Goal: Transaction & Acquisition: Purchase product/service

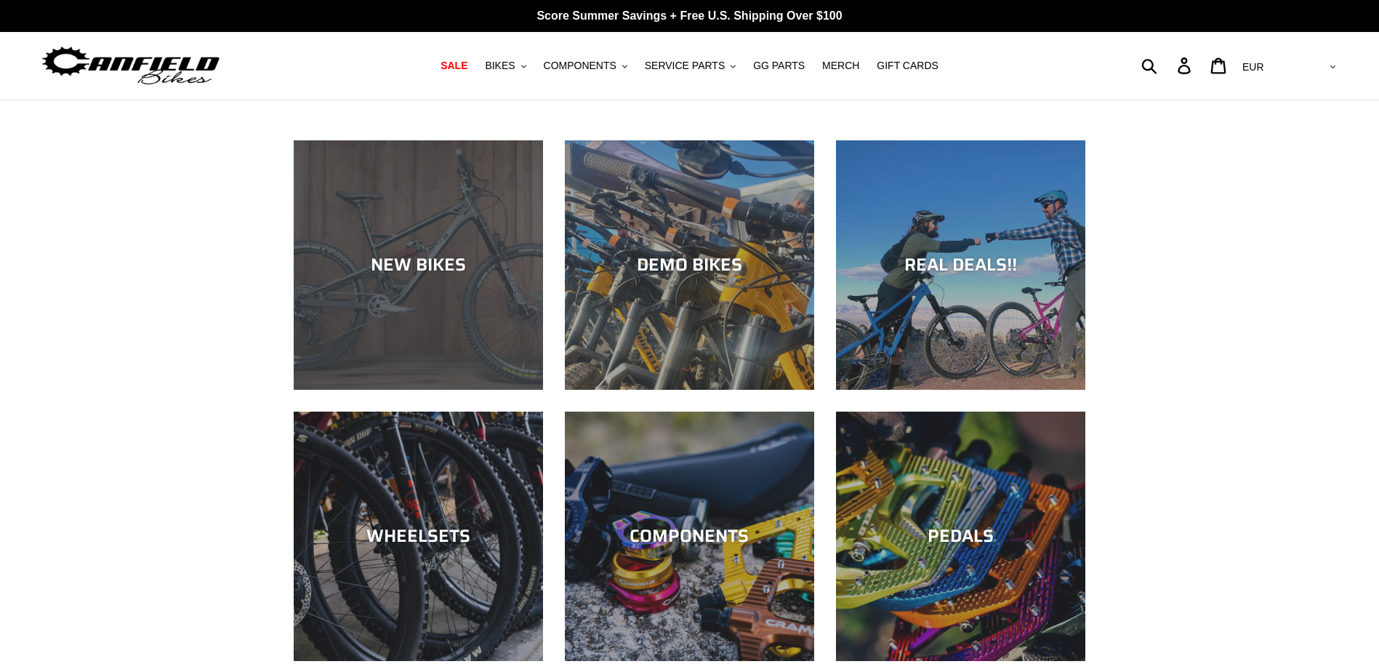
click at [417, 265] on div "NEW BIKES" at bounding box center [418, 264] width 249 height 21
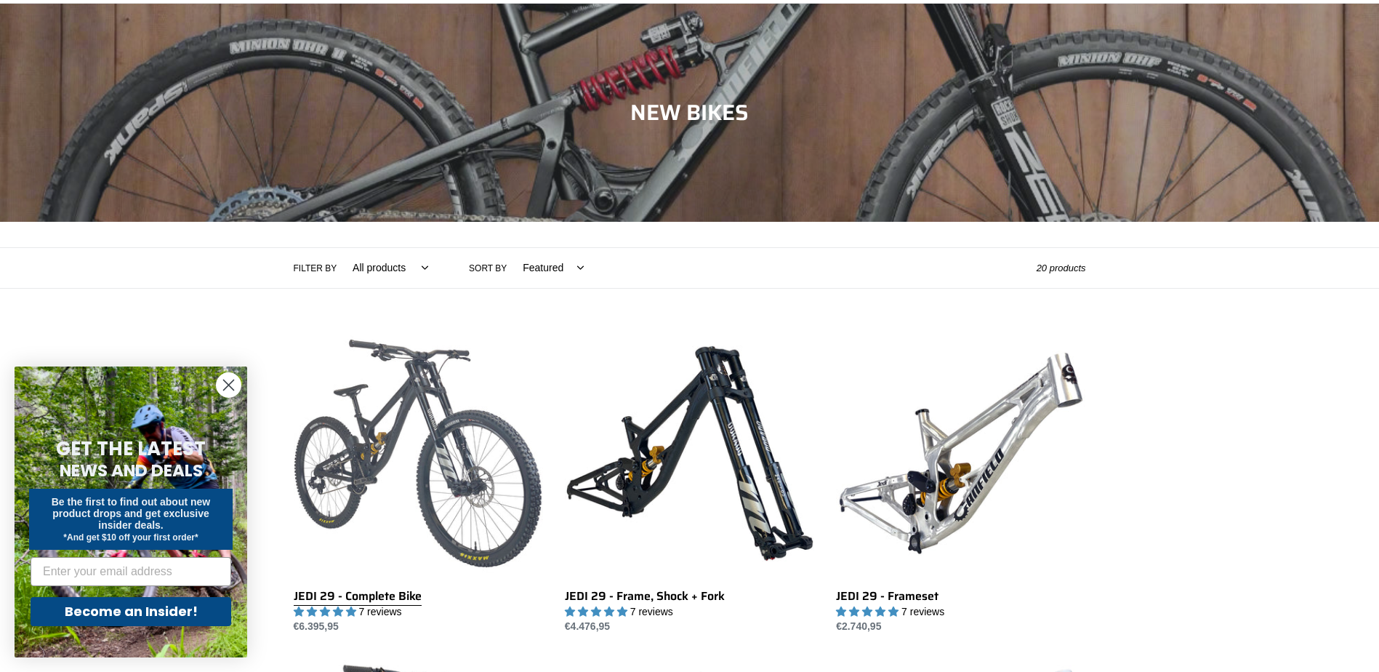
scroll to position [218, 0]
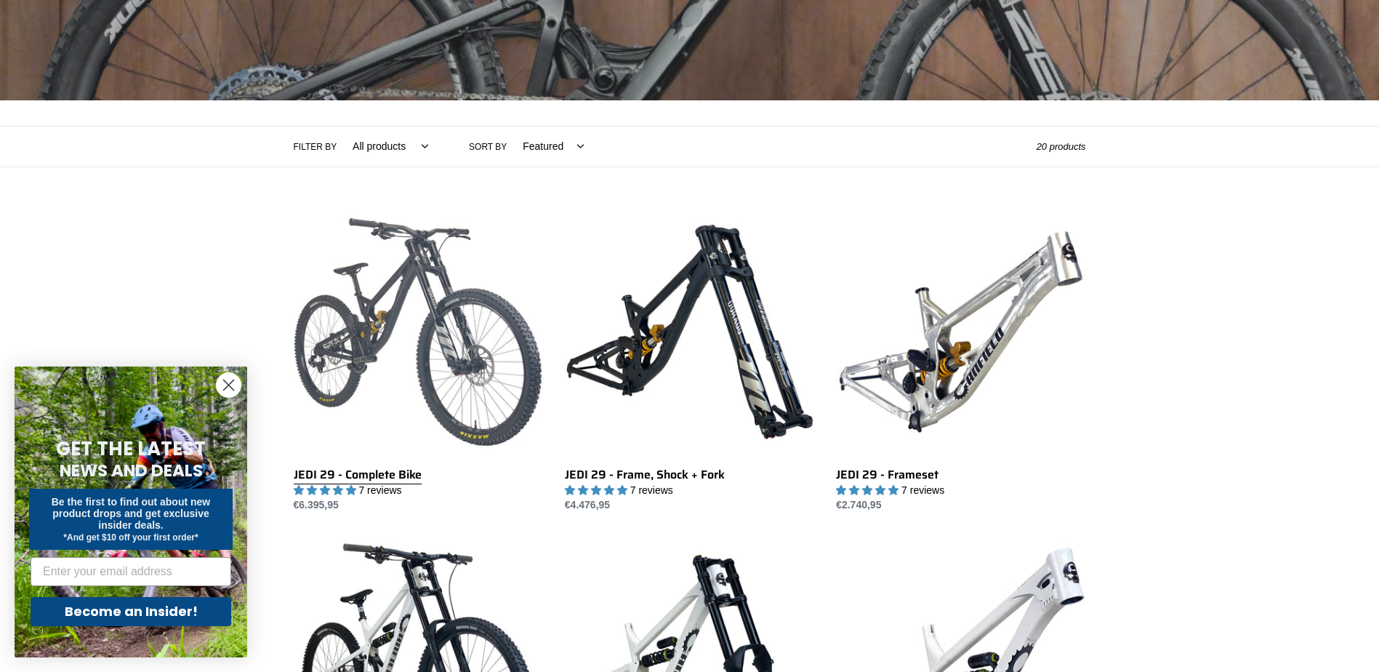
click at [454, 334] on link "JEDI 29 - Complete Bike" at bounding box center [418, 360] width 249 height 306
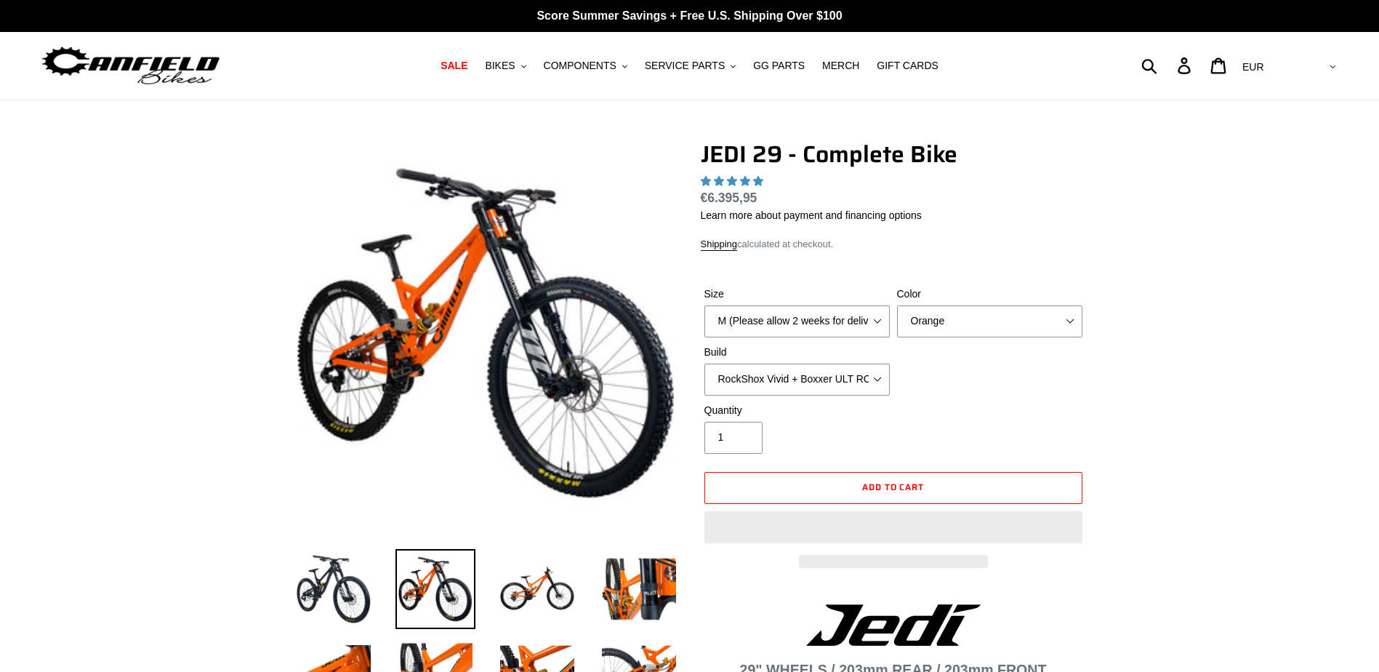
select select "highest-rating"
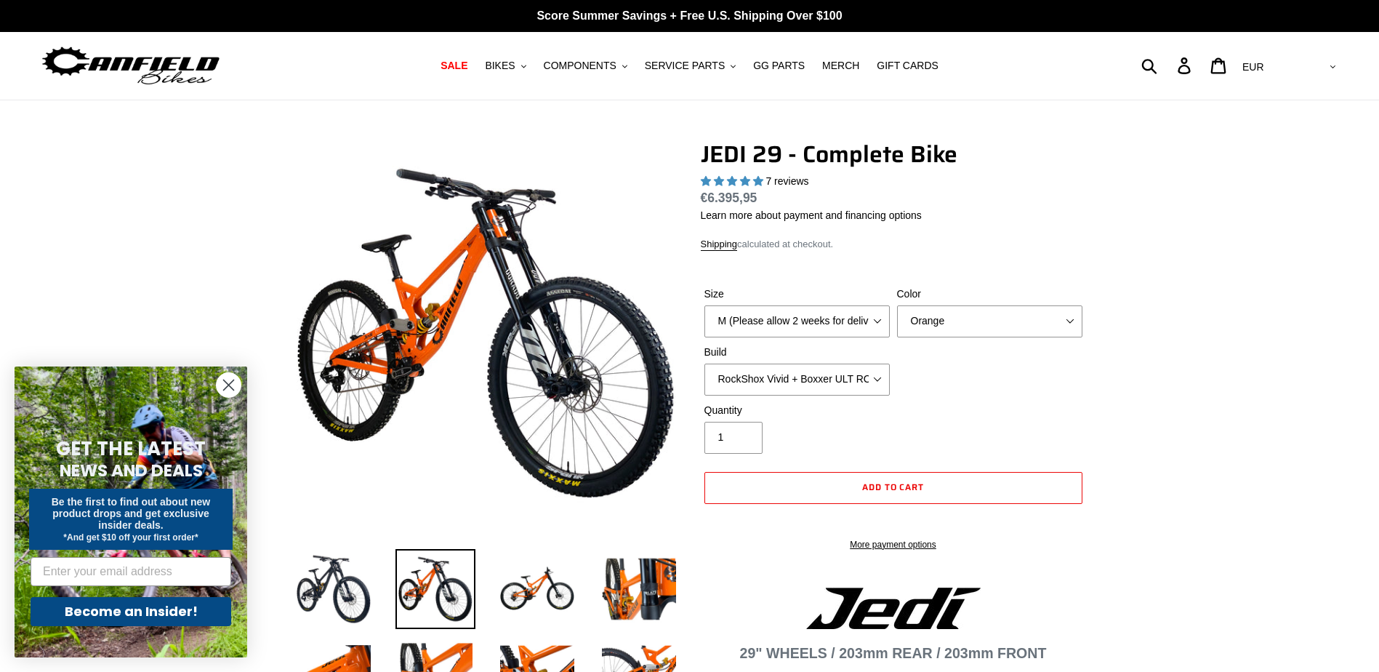
scroll to position [145, 0]
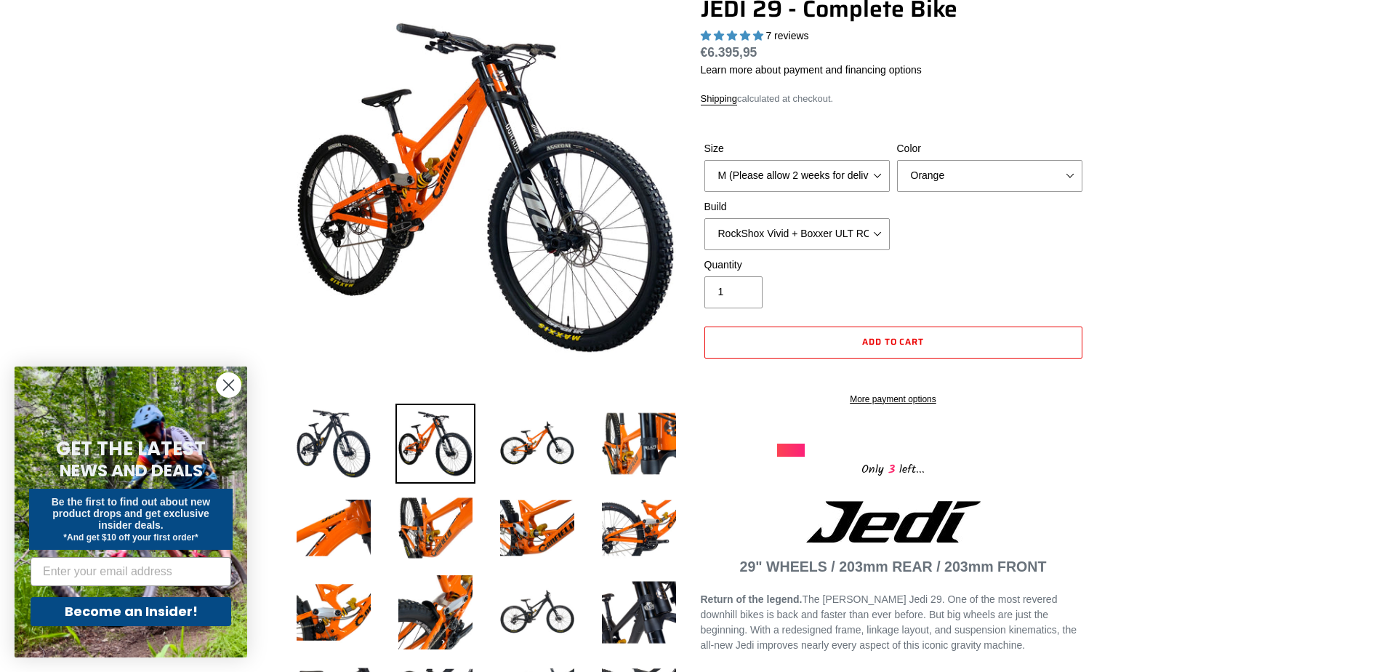
click at [707, 379] on shop-pay-wallet-button at bounding box center [705, 373] width 3 height 12
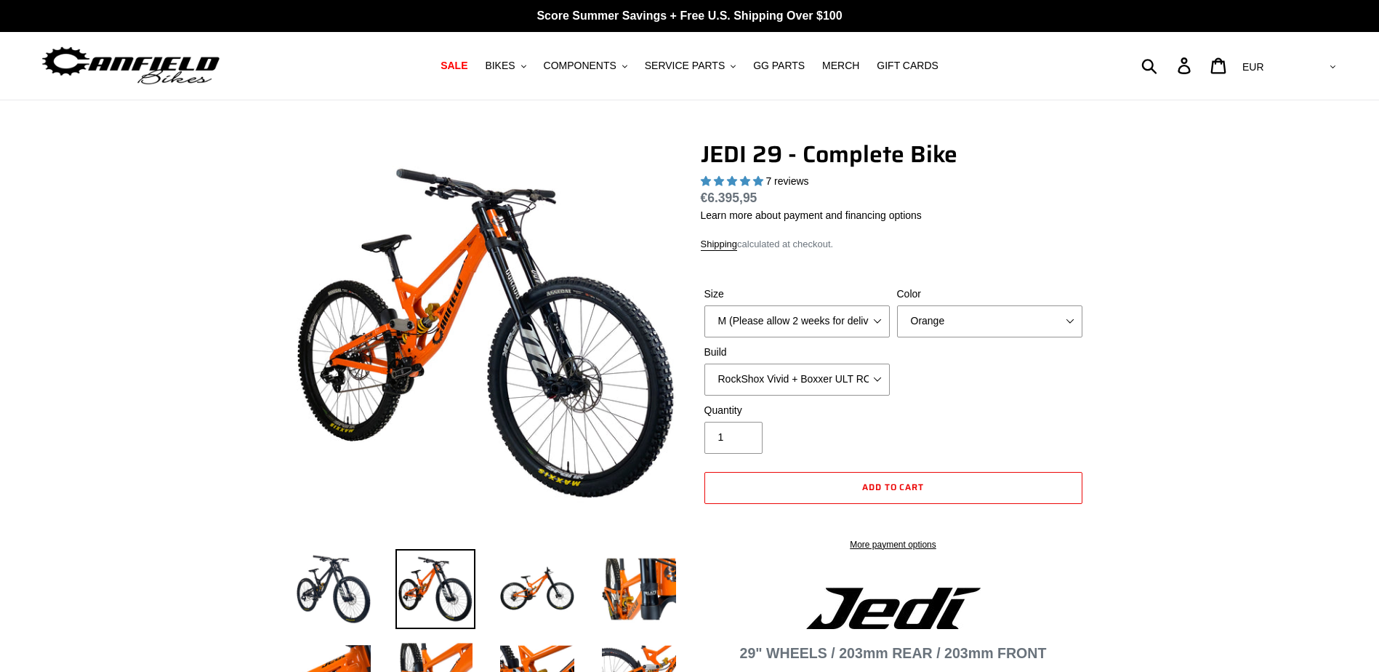
select select "highest-rating"
